Goal: Task Accomplishment & Management: Use online tool/utility

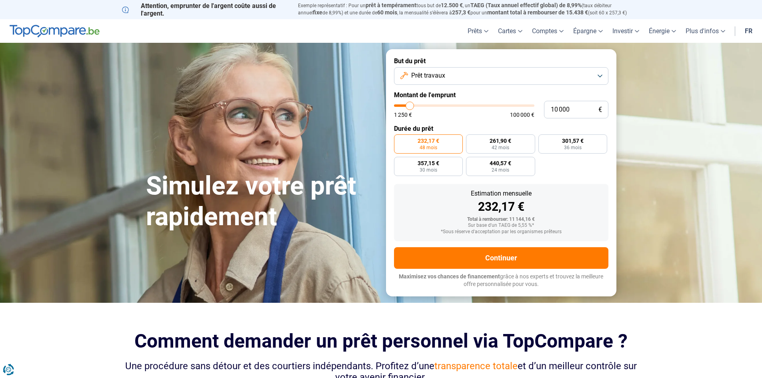
type input "14 000"
type input "14000"
type input "13 750"
type input "13750"
type input "13 500"
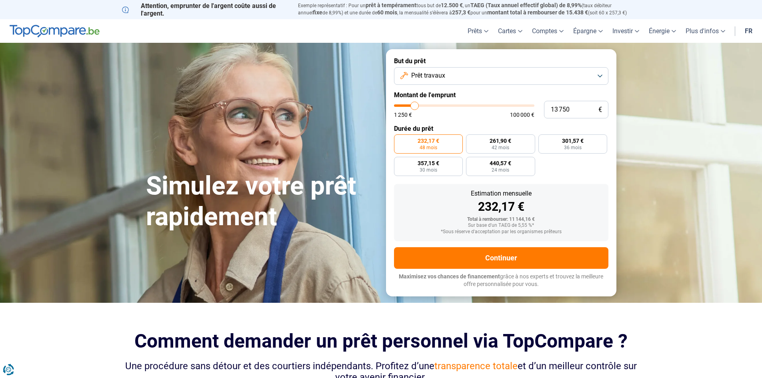
type input "13500"
type input "13 250"
type input "13250"
type input "12 500"
type input "12500"
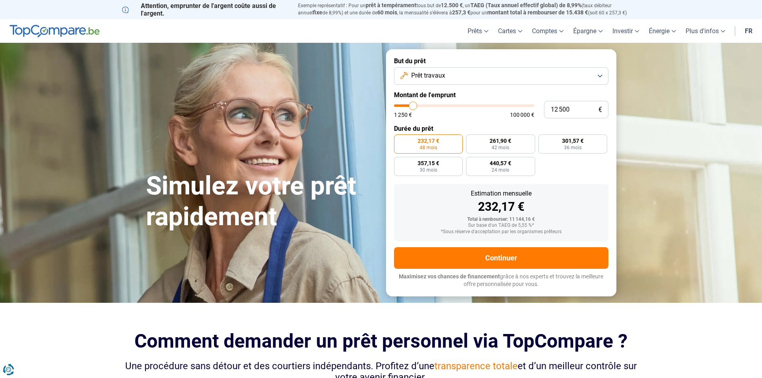
type input "12 250"
type input "12250"
type input "11 750"
type input "11750"
type input "11 250"
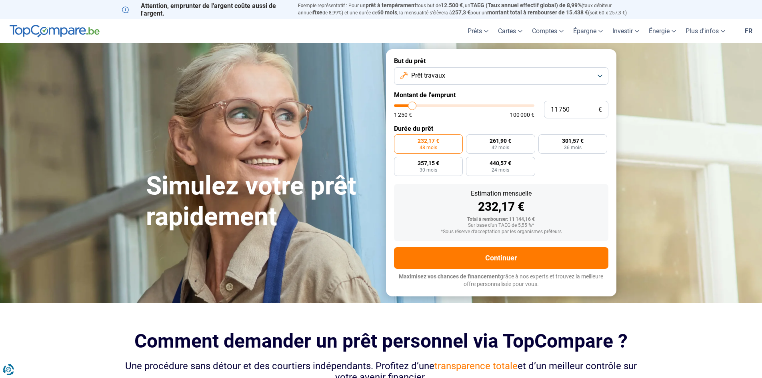
type input "11250"
type input "10 750"
type input "10750"
type input "10 500"
type input "10500"
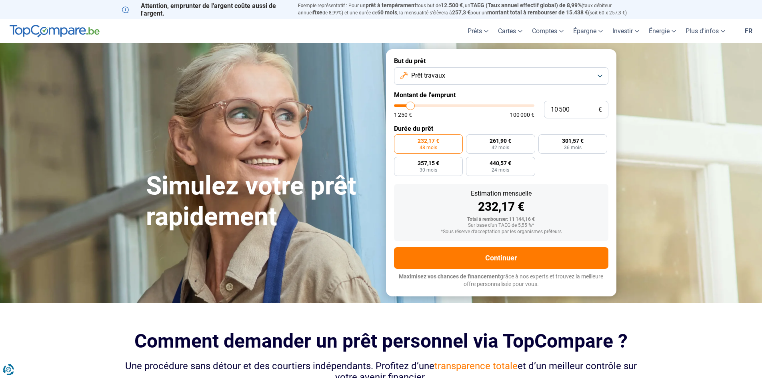
type input "10 000"
type input "10000"
type input "9 750"
type input "9750"
type input "9 500"
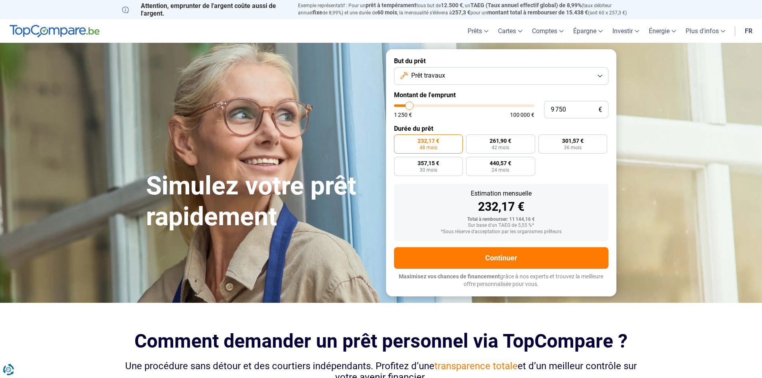
type input "9500"
type input "9 250"
type input "9250"
type input "8 750"
type input "8750"
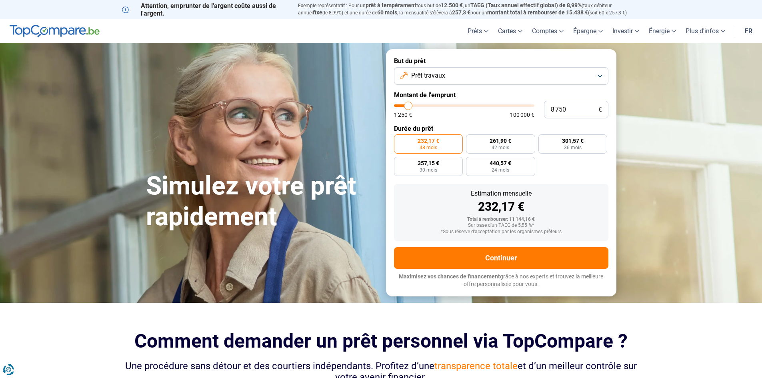
type input "8 500"
type input "8500"
type input "8 250"
type input "8250"
type input "8 000"
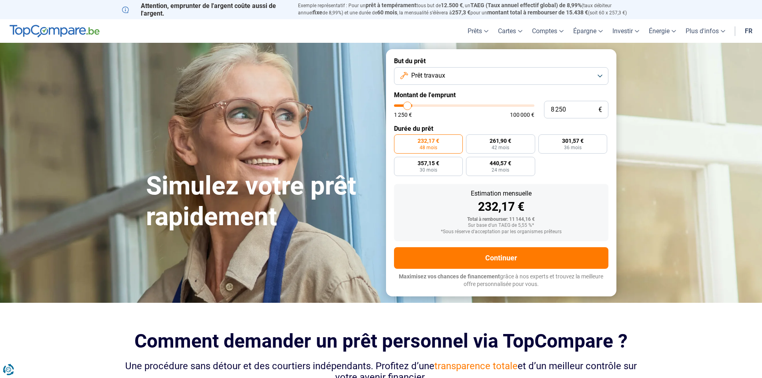
type input "8000"
type input "7 500"
type input "7500"
type input "7 250"
type input "7250"
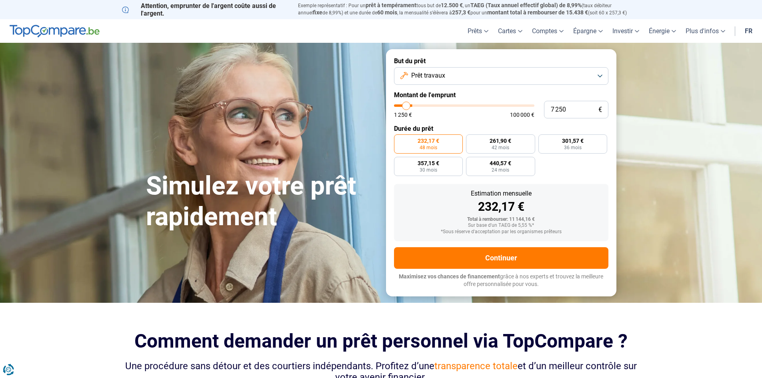
type input "7 000"
type input "7000"
type input "6 750"
type input "6750"
type input "6 500"
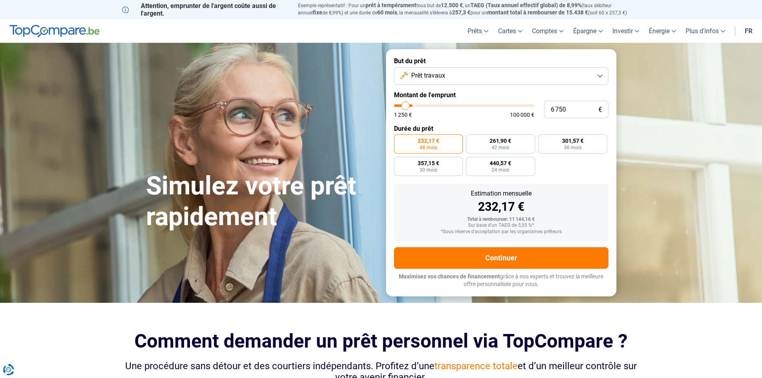
type input "6500"
type input "6 000"
type input "6000"
type input "5 750"
type input "5750"
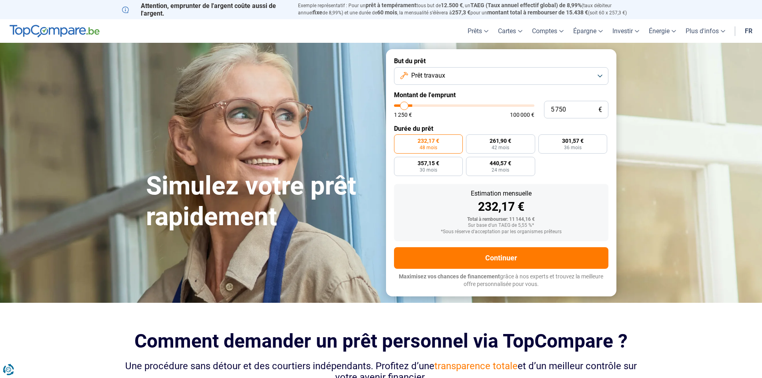
type input "5 250"
type input "5250"
type input "4 500"
type input "4500"
type input "4 250"
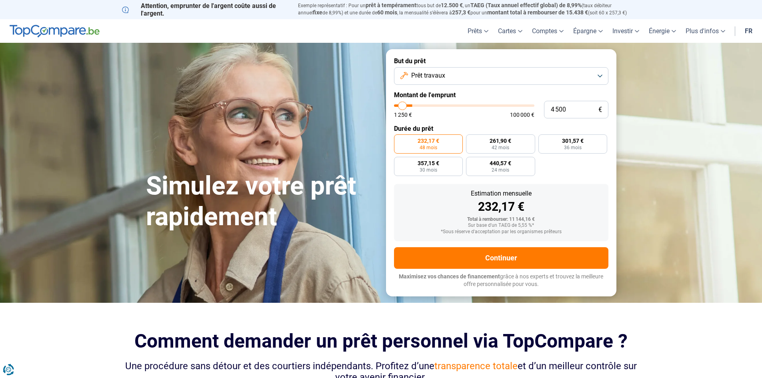
type input "4250"
type input "4 000"
type input "4000"
type input "3 500"
type input "3500"
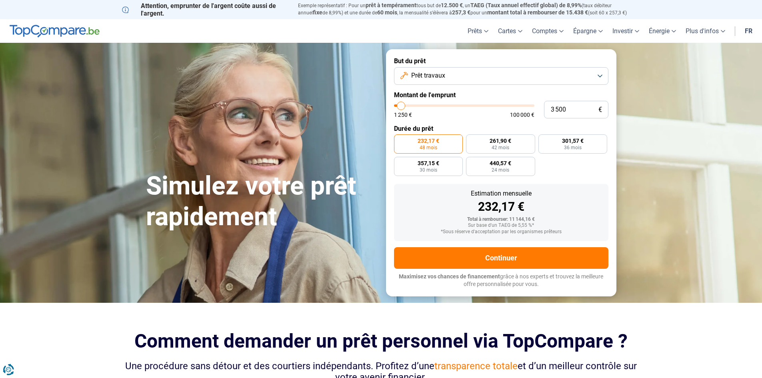
type input "2 750"
type input "2750"
type input "2 500"
type input "2500"
type input "2 000"
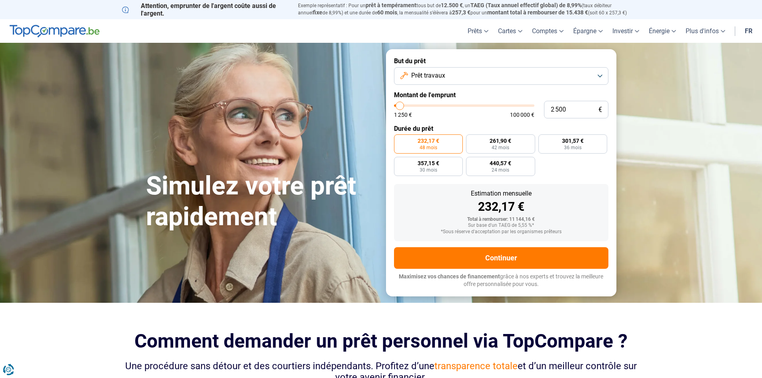
type input "2000"
type input "1 250"
type input "1250"
type input "1 500"
type input "1500"
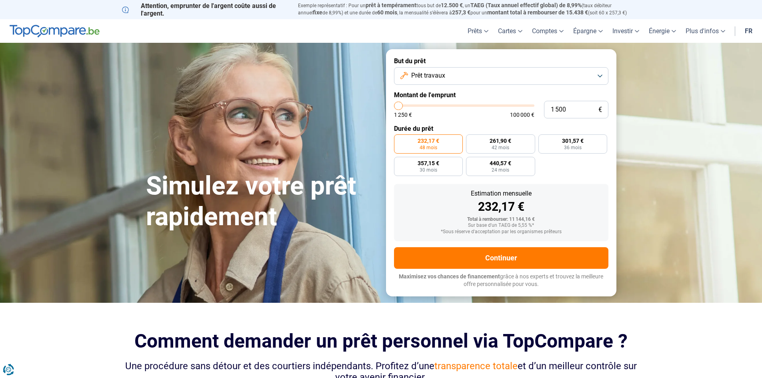
type input "2 000"
type input "2000"
type input "2 250"
type input "2250"
type input "2 500"
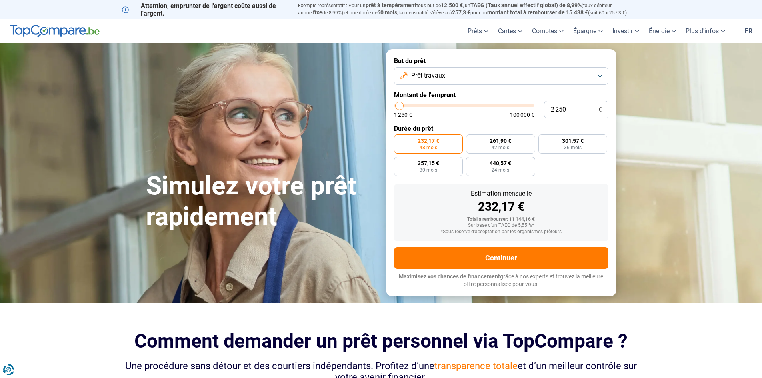
type input "2500"
type input "2 750"
type input "2750"
type input "3 000"
drag, startPoint x: 415, startPoint y: 106, endPoint x: 401, endPoint y: 103, distance: 14.8
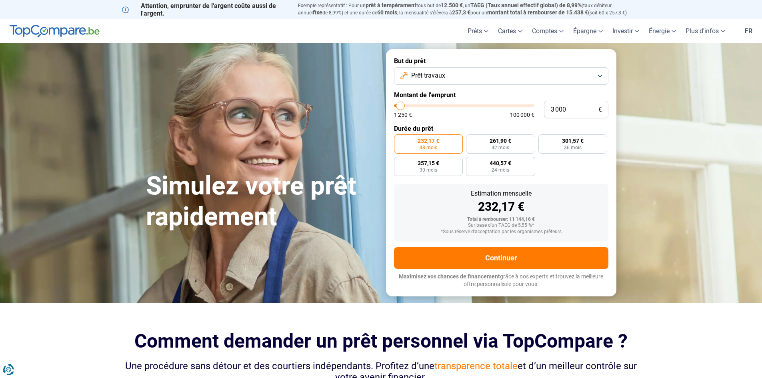
type input "3000"
click at [401, 104] on input "range" at bounding box center [464, 105] width 140 height 2
radio input "true"
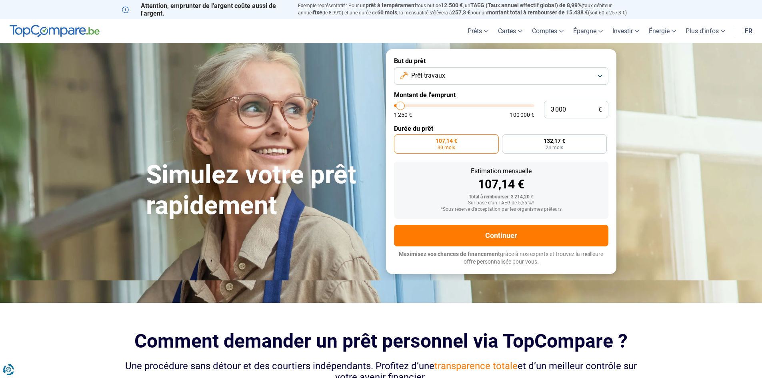
click at [453, 144] on label "107,14 € 30 mois" at bounding box center [446, 143] width 105 height 19
click at [399, 140] on input "107,14 € 30 mois" at bounding box center [396, 136] width 5 height 5
click at [439, 77] on span "Prêt travaux" at bounding box center [428, 75] width 34 height 9
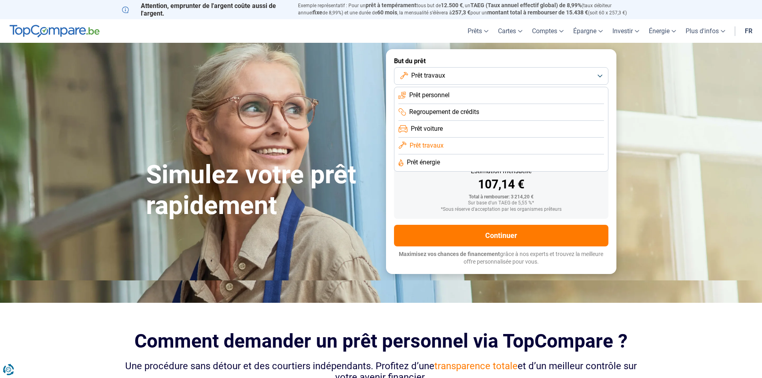
click at [447, 114] on span "Regroupement de crédits" at bounding box center [444, 112] width 70 height 9
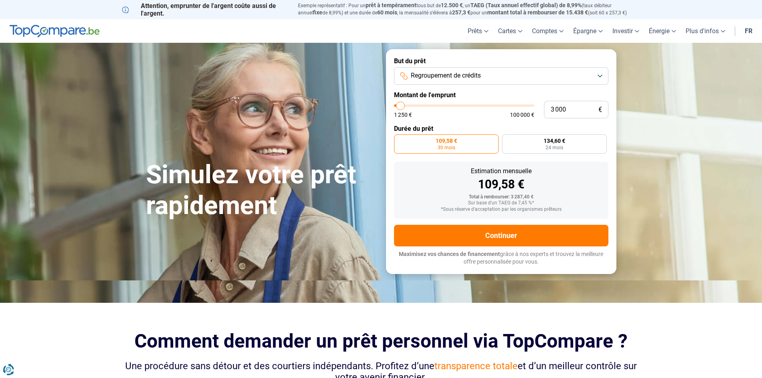
type input "4 000"
type input "4000"
type input "4 250"
type input "4250"
type input "4 500"
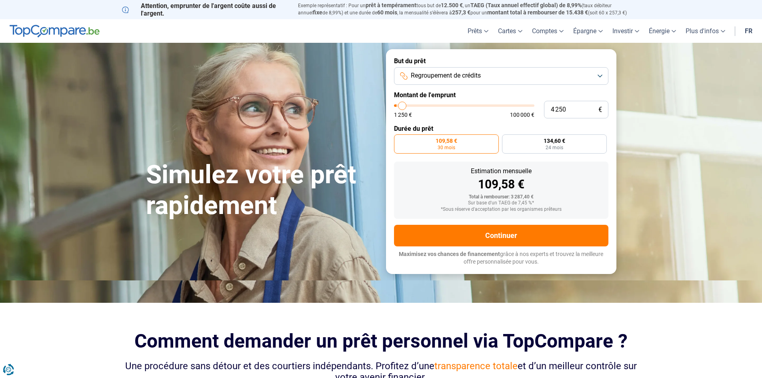
type input "4500"
type input "5 000"
type input "5000"
type input "5 250"
type input "5250"
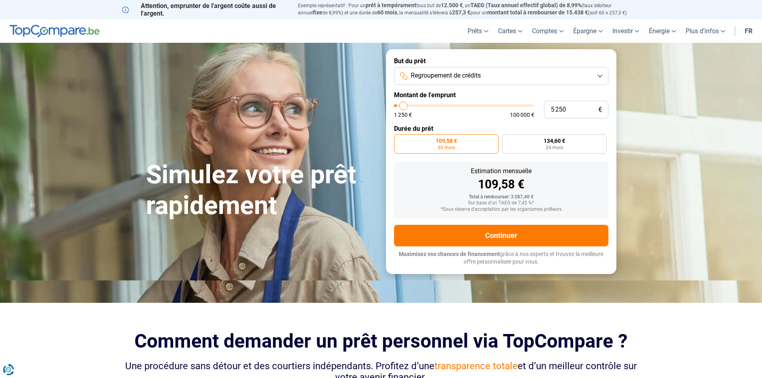
type input "5 500"
type input "5500"
type input "5 750"
type input "5750"
type input "6 000"
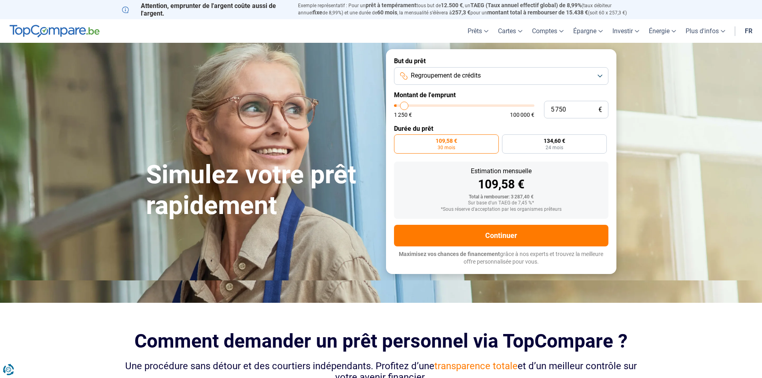
type input "6000"
type input "5 750"
type input "5750"
type input "5 500"
type input "5500"
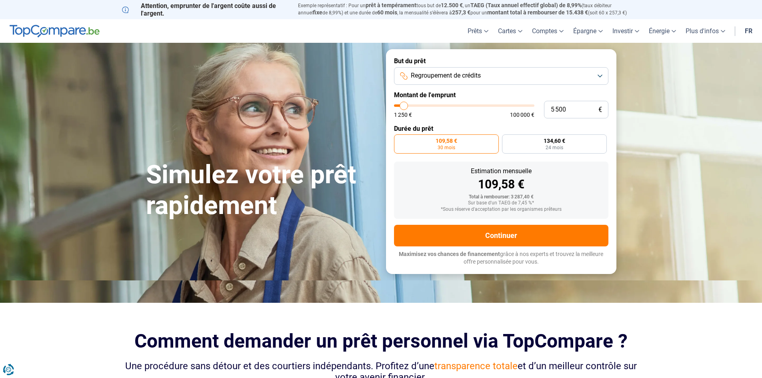
type input "5 250"
type input "5250"
type input "5 000"
type input "5000"
type input "4 500"
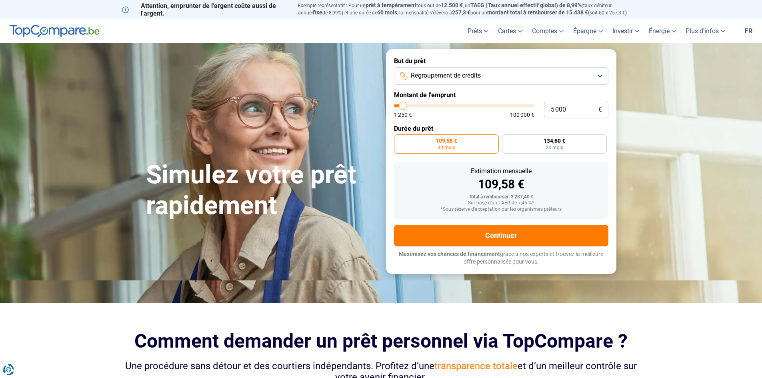
type input "4500"
type input "4 250"
type input "4250"
type input "4 000"
type input "4000"
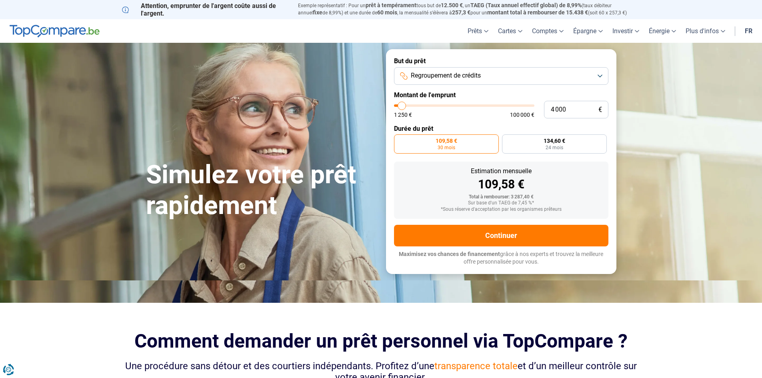
type input "3 750"
type input "3750"
type input "3 500"
type input "3500"
type input "3 000"
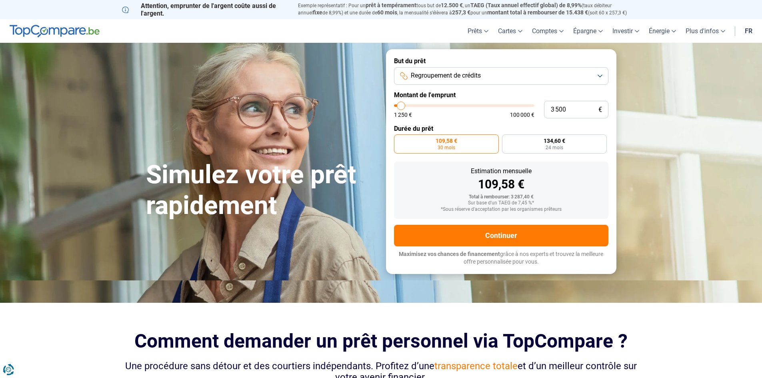
type input "3000"
type input "2 750"
type input "2750"
type input "2 500"
type input "2500"
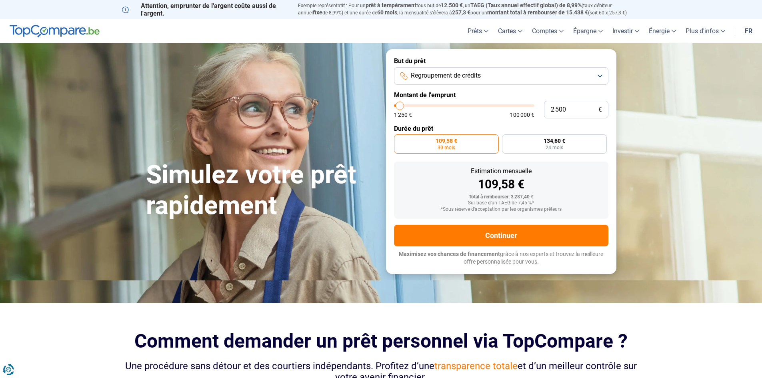
type input "2 250"
type input "2250"
type input "2 000"
type input "2000"
type input "1 500"
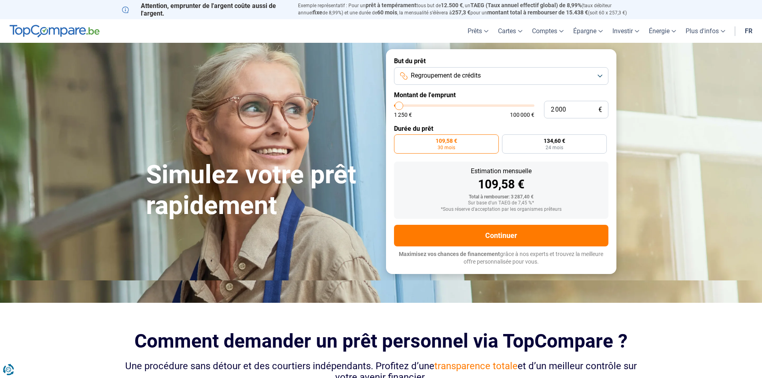
type input "1500"
type input "1 250"
type input "1250"
type input "1 500"
type input "1500"
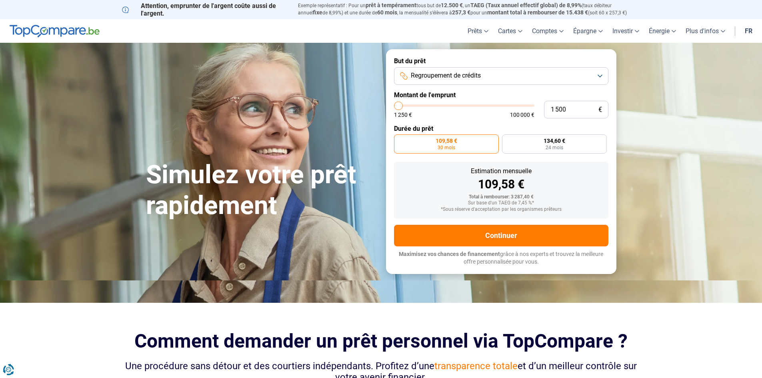
type input "2 000"
type input "2000"
type input "2 250"
type input "2250"
type input "2 500"
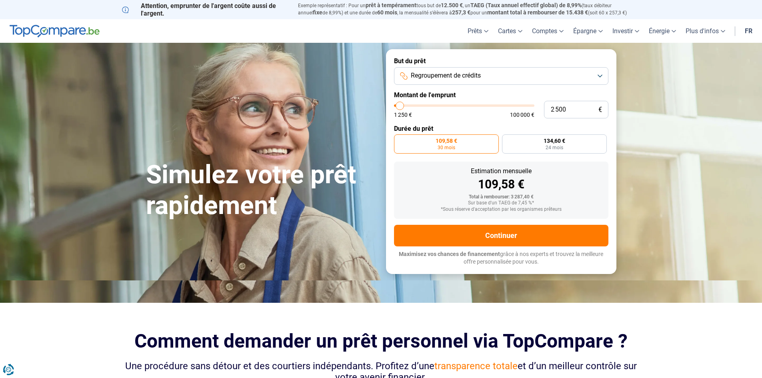
type input "2500"
click at [400, 106] on input "range" at bounding box center [464, 105] width 140 height 2
radio input "true"
type input "2 750"
type input "2750"
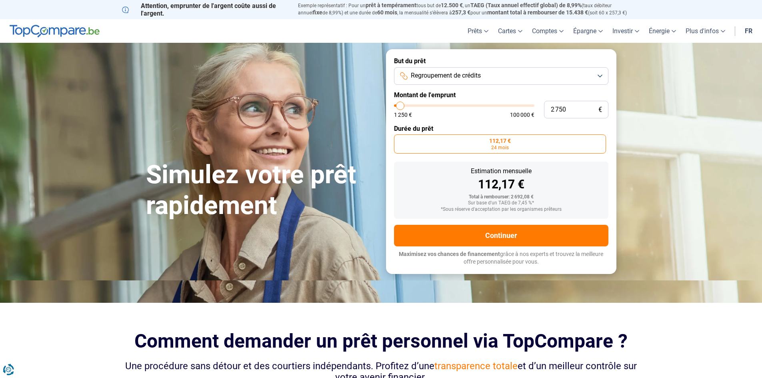
type input "3 000"
type input "3000"
type input "3 500"
type input "3500"
type input "3 750"
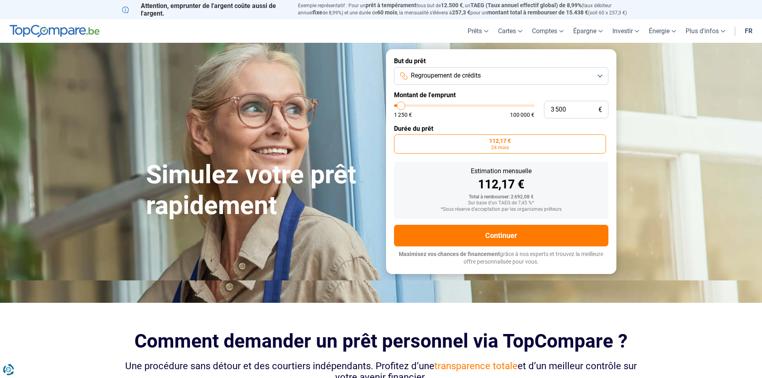
type input "3750"
type input "4 000"
type input "4000"
click at [402, 106] on input "range" at bounding box center [464, 105] width 140 height 2
radio input "false"
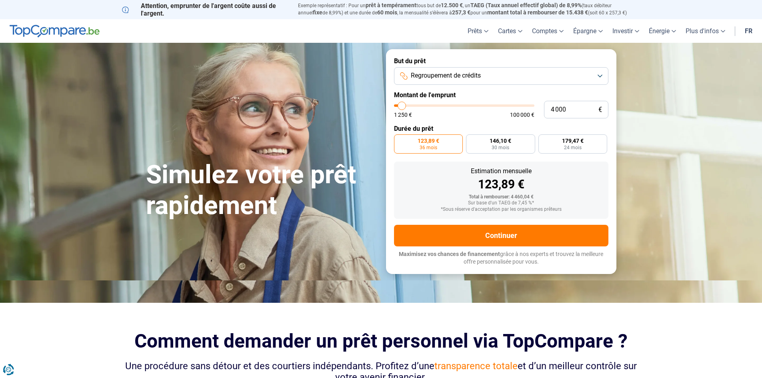
click at [451, 122] on form "But du prêt Regroupement de crédits Montant de l'emprunt 4 000 € 1 250 € 100 00…" at bounding box center [501, 161] width 230 height 224
drag, startPoint x: 438, startPoint y: 150, endPoint x: 437, endPoint y: 143, distance: 6.8
click at [438, 146] on label "123,89 € 36 mois" at bounding box center [428, 143] width 69 height 19
click at [399, 140] on input "123,89 € 36 mois" at bounding box center [396, 136] width 5 height 5
click at [437, 143] on span "123,89 €" at bounding box center [428, 141] width 22 height 6
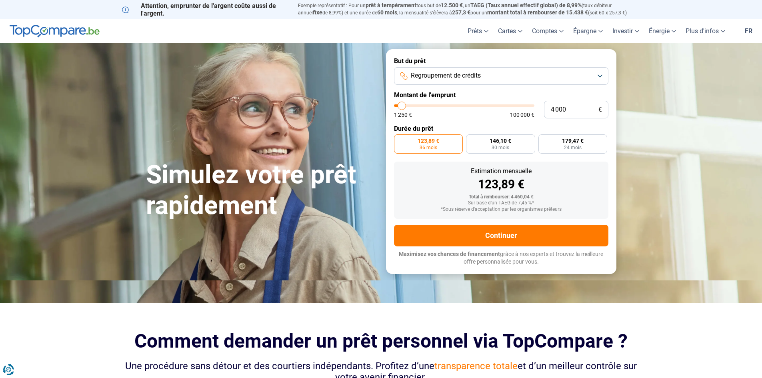
click at [399, 140] on input "123,89 € 36 mois" at bounding box center [396, 136] width 5 height 5
drag, startPoint x: 500, startPoint y: 207, endPoint x: 561, endPoint y: 207, distance: 60.8
click at [561, 207] on div "*Sous réserve d'acceptation par les organismes prêteurs" at bounding box center [501, 210] width 202 height 6
click at [546, 211] on div "*Sous réserve d'acceptation par les organismes prêteurs" at bounding box center [501, 210] width 202 height 6
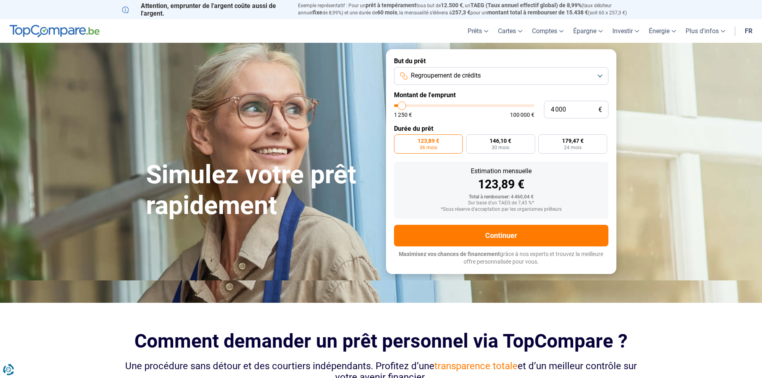
click at [489, 77] on button "Regroupement de crédits" at bounding box center [501, 76] width 214 height 18
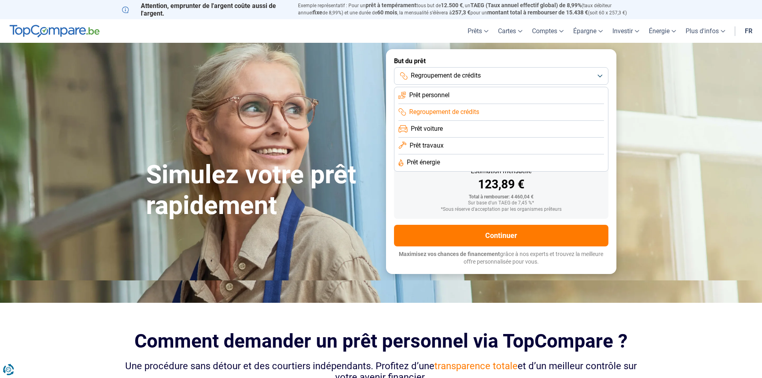
click at [465, 144] on li "Prêt travaux" at bounding box center [501, 146] width 206 height 17
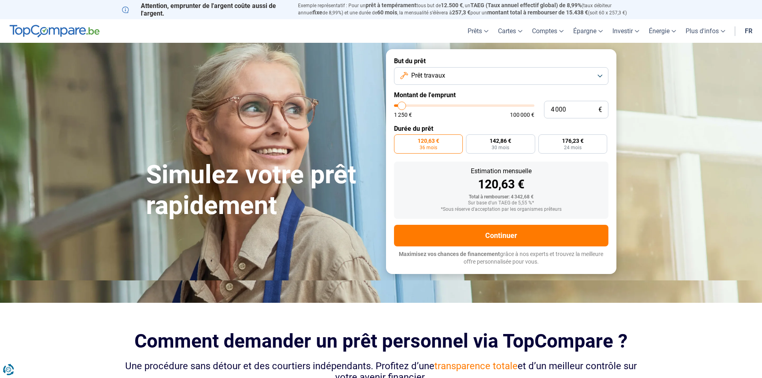
click at [490, 84] on button "Prêt travaux" at bounding box center [501, 76] width 214 height 18
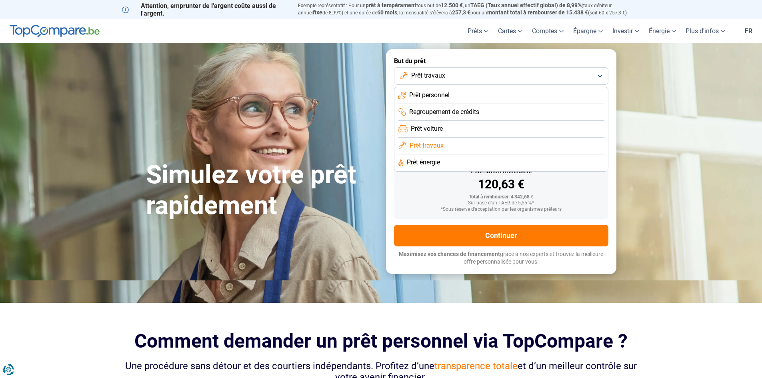
click at [471, 163] on li "Prêt énergie" at bounding box center [501, 162] width 206 height 17
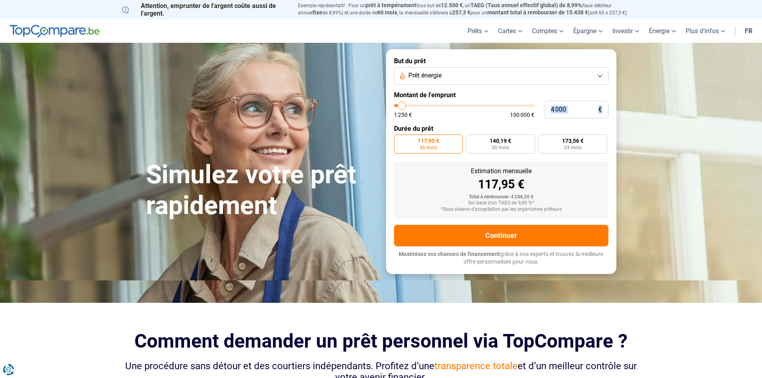
drag, startPoint x: 507, startPoint y: 87, endPoint x: 499, endPoint y: 100, distance: 15.5
click at [500, 100] on form "But du prêt Prêt énergie Montant de l'emprunt 4 000 € 1 250 € 100 000 € Durée d…" at bounding box center [501, 161] width 230 height 224
click at [445, 122] on form "But du prêt Prêt énergie Montant de l'emprunt 4 000 € 1 250 € 100 000 € Durée d…" at bounding box center [501, 161] width 230 height 224
click at [458, 77] on button "Prêt énergie" at bounding box center [501, 76] width 214 height 18
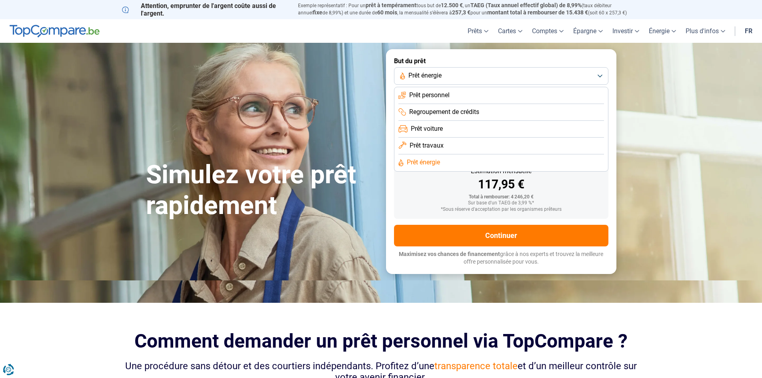
click at [444, 74] on button "Prêt énergie" at bounding box center [501, 76] width 214 height 18
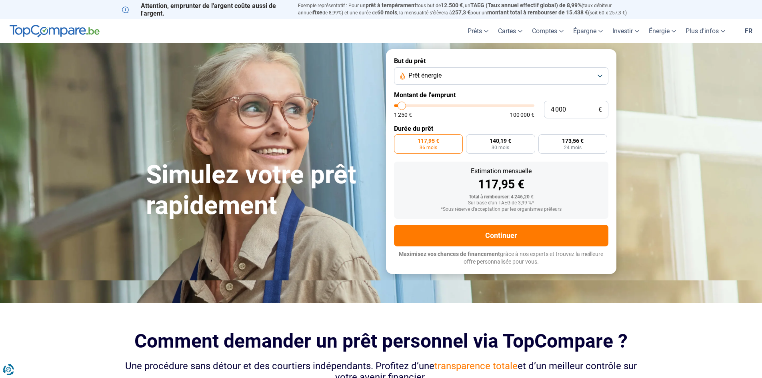
type input "6 000"
type input "6000"
type input "6 500"
type input "6500"
type input "6 750"
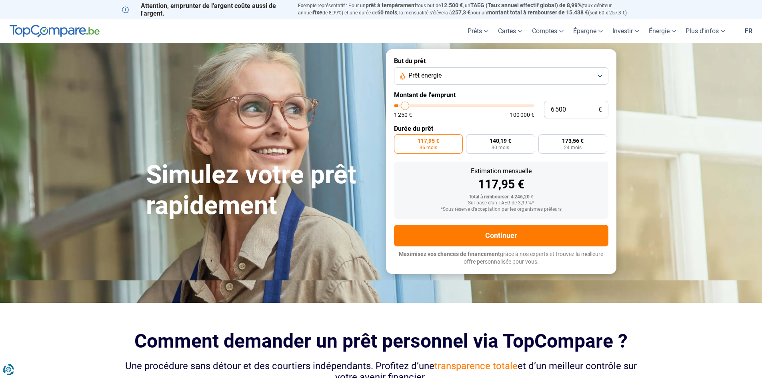
type input "6750"
type input "7 000"
type input "7000"
type input "7 250"
type input "7250"
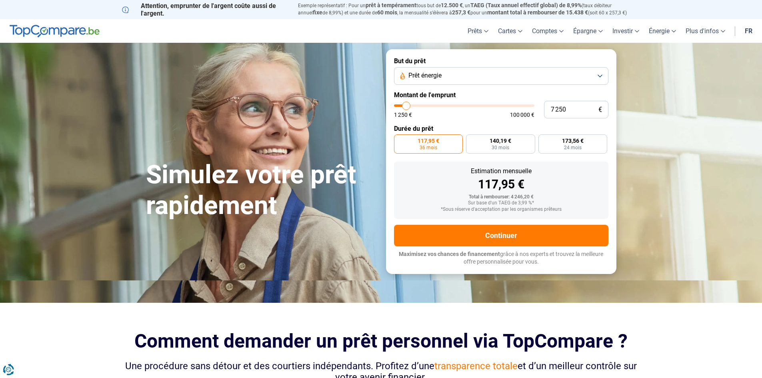
type input "7 500"
type input "7500"
type input "8 000"
type input "8000"
type input "8 250"
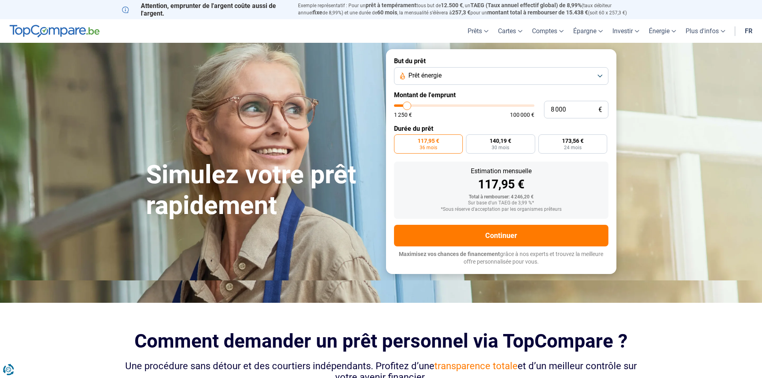
type input "8250"
type input "8 000"
type input "8000"
type input "7 500"
type input "7500"
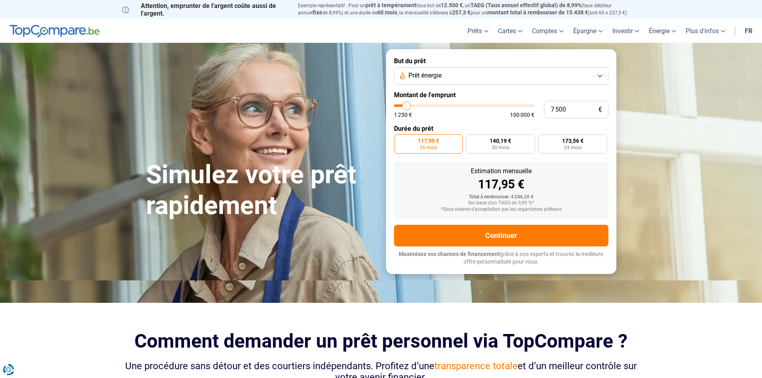
type input "7 250"
type input "7250"
type input "7 000"
type input "7000"
type input "6 750"
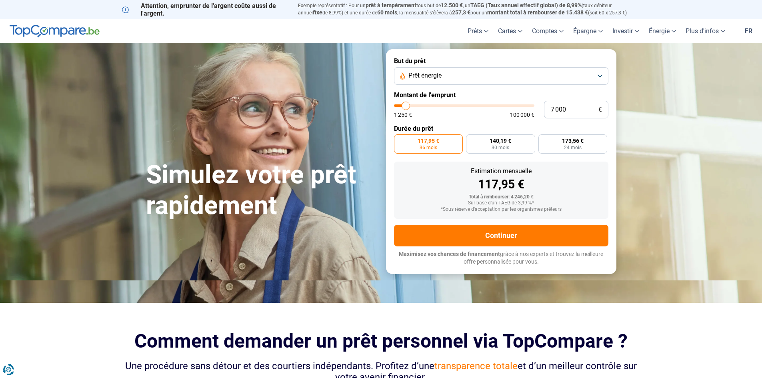
type input "6750"
type input "6 500"
type input "6500"
type input "6 000"
type input "6000"
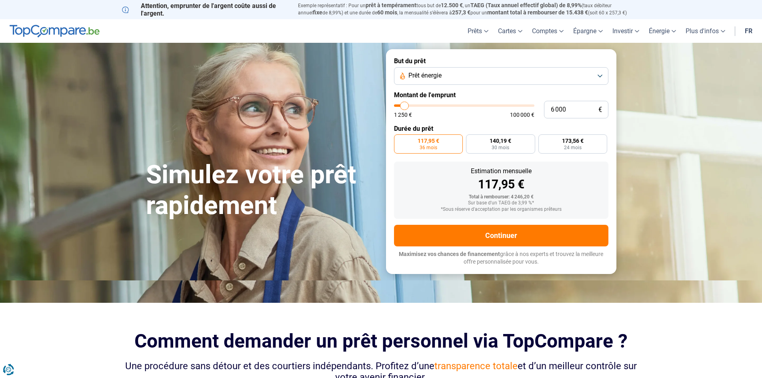
type input "5 750"
type input "5750"
type input "5 500"
type input "5500"
type input "5 250"
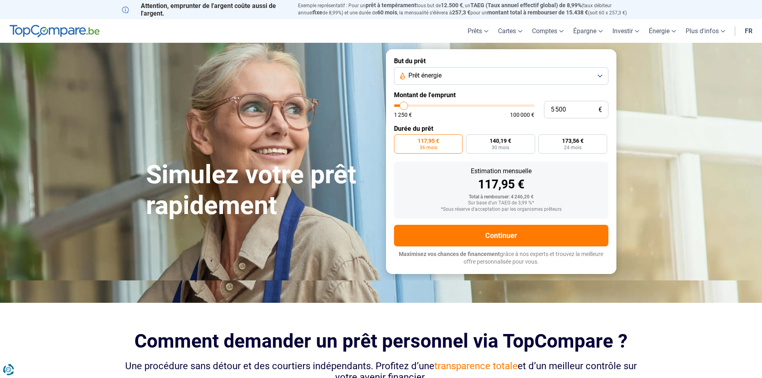
type input "5250"
type input "5 000"
type input "5000"
type input "4 500"
type input "4500"
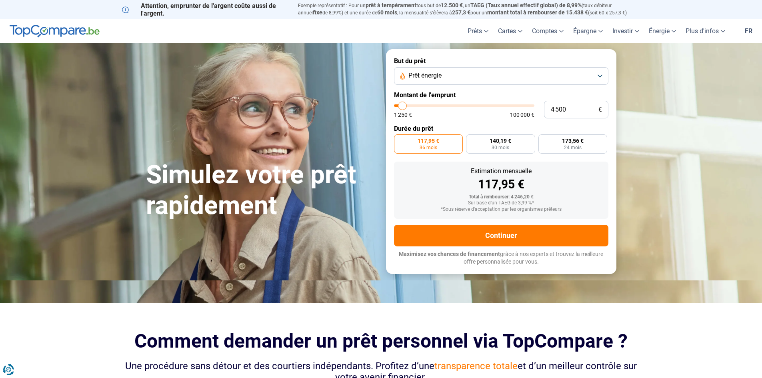
type input "5 000"
type input "5000"
click at [403, 106] on input "range" at bounding box center [464, 105] width 140 height 2
click at [524, 130] on label "Durée du prêt" at bounding box center [501, 129] width 214 height 8
click at [587, 147] on label "216,94 € 24 mois" at bounding box center [572, 143] width 69 height 19
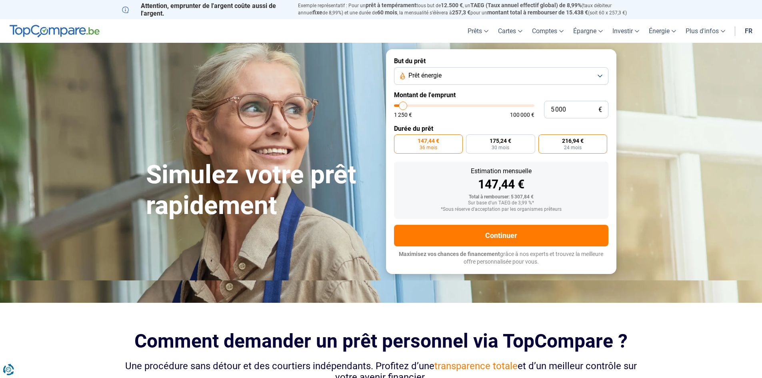
click at [543, 140] on input "216,94 € 24 mois" at bounding box center [540, 136] width 5 height 5
radio input "true"
click at [511, 147] on label "175,24 € 30 mois" at bounding box center [500, 143] width 69 height 19
click at [471, 140] on input "175,24 € 30 mois" at bounding box center [468, 136] width 5 height 5
radio input "true"
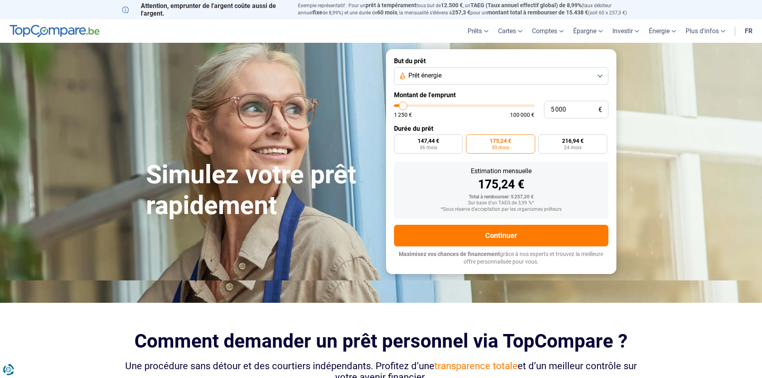
click at [435, 160] on form "But du prêt Prêt énergie Montant de l'emprunt 5 000 € 1 250 € 100 000 € Durée d…" at bounding box center [501, 161] width 230 height 224
click at [431, 152] on label "147,44 € 36 mois" at bounding box center [428, 143] width 69 height 19
click at [399, 140] on input "147,44 € 36 mois" at bounding box center [396, 136] width 5 height 5
radio input "true"
